Goal: Task Accomplishment & Management: Use online tool/utility

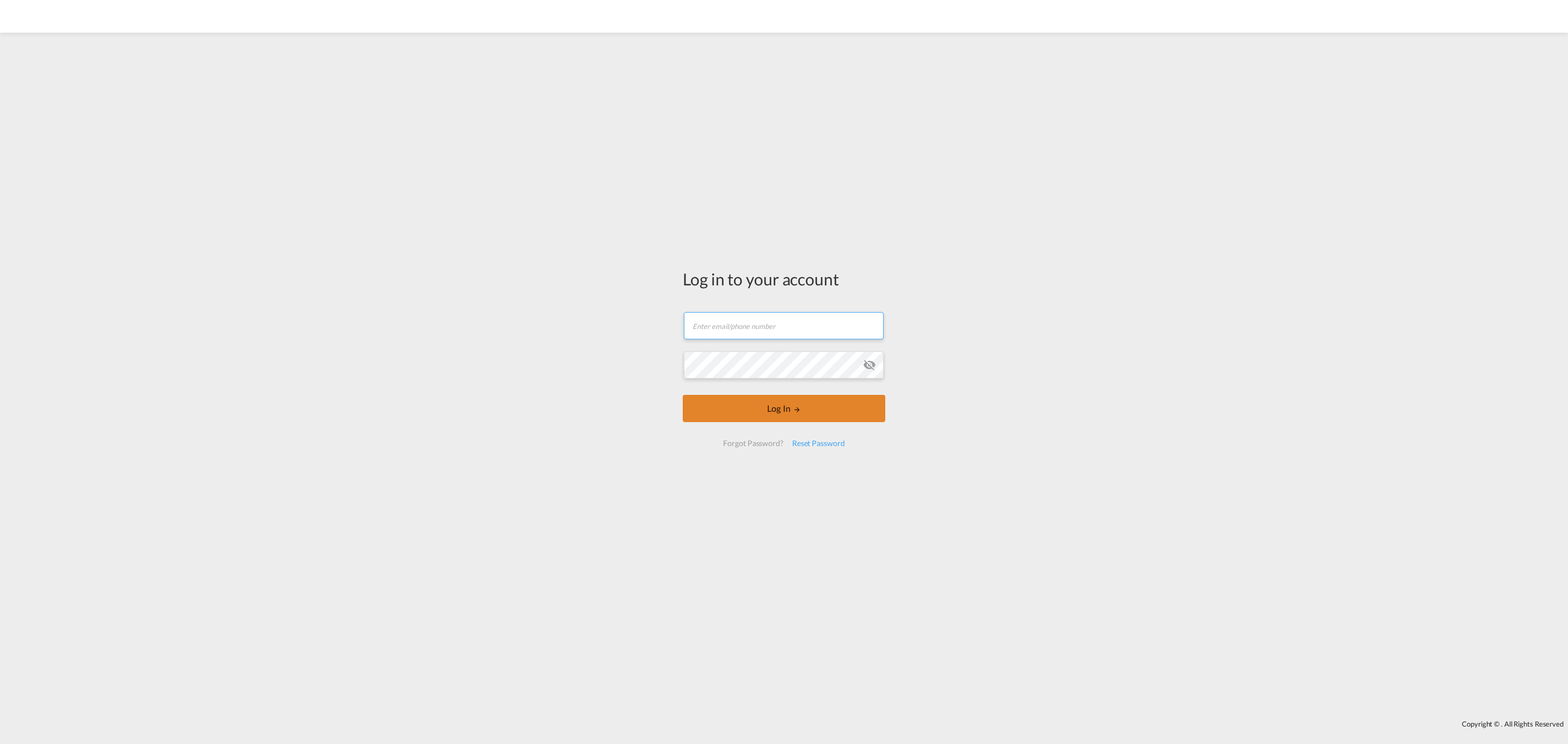
type input "[EMAIL_ADDRESS][DOMAIN_NAME]"
click at [758, 412] on button "Log In" at bounding box center [784, 408] width 202 height 27
type input "[EMAIL_ADDRESS][DOMAIN_NAME]"
click at [763, 407] on button "Log In" at bounding box center [784, 408] width 202 height 27
